Goal: Task Accomplishment & Management: Manage account settings

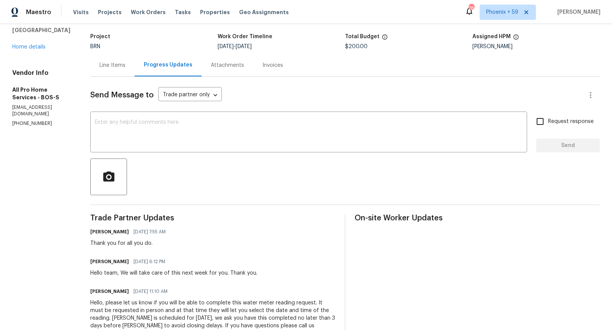
scroll to position [28, 0]
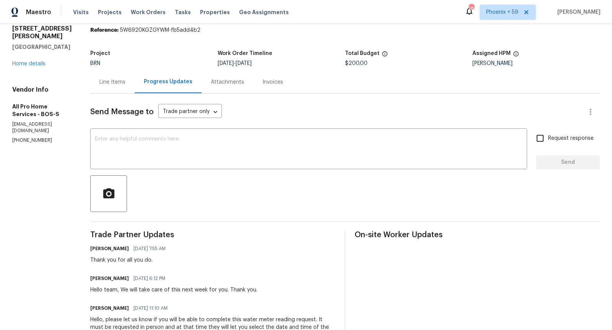
click at [115, 84] on div "Line Items" at bounding box center [112, 82] width 26 height 8
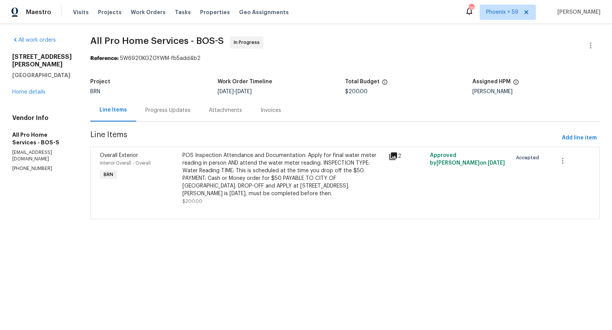
click at [395, 157] on icon at bounding box center [392, 156] width 9 height 9
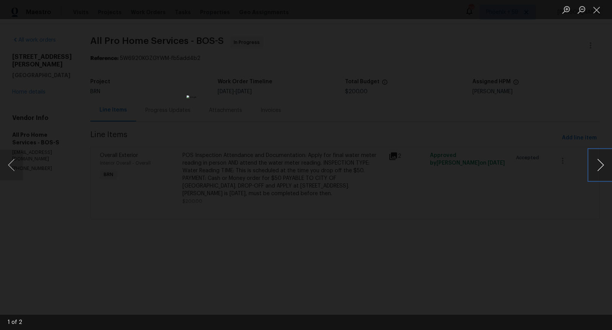
click at [604, 160] on button "Next image" at bounding box center [600, 165] width 23 height 31
click at [490, 204] on div "Lightbox" at bounding box center [306, 165] width 612 height 330
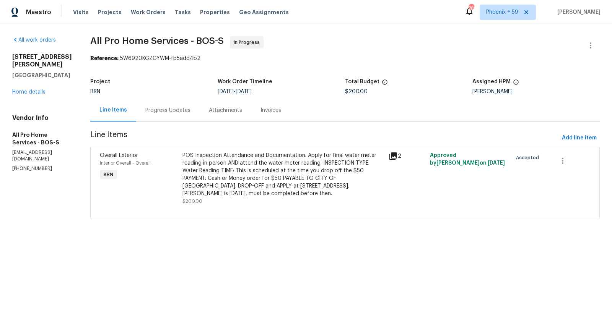
click at [393, 157] on icon at bounding box center [392, 156] width 9 height 9
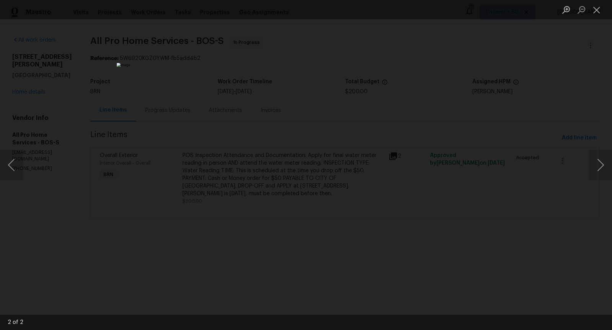
click at [515, 226] on div "Lightbox" at bounding box center [306, 165] width 612 height 330
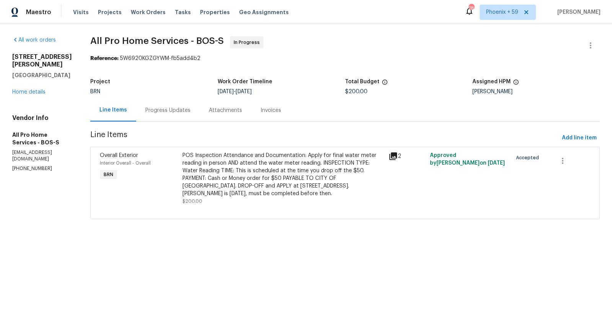
click at [393, 157] on icon at bounding box center [392, 156] width 9 height 9
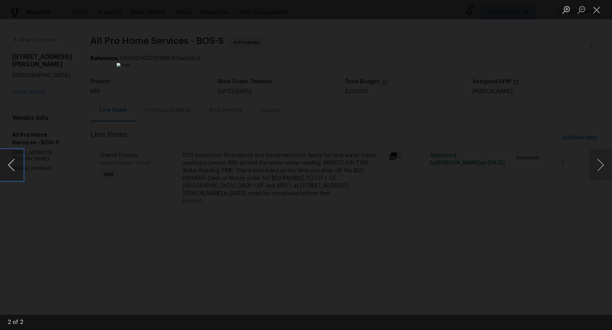
click at [17, 163] on button "Previous image" at bounding box center [11, 165] width 23 height 31
click at [433, 225] on div "Lightbox" at bounding box center [306, 165] width 612 height 330
